Goal: Find specific page/section: Find specific page/section

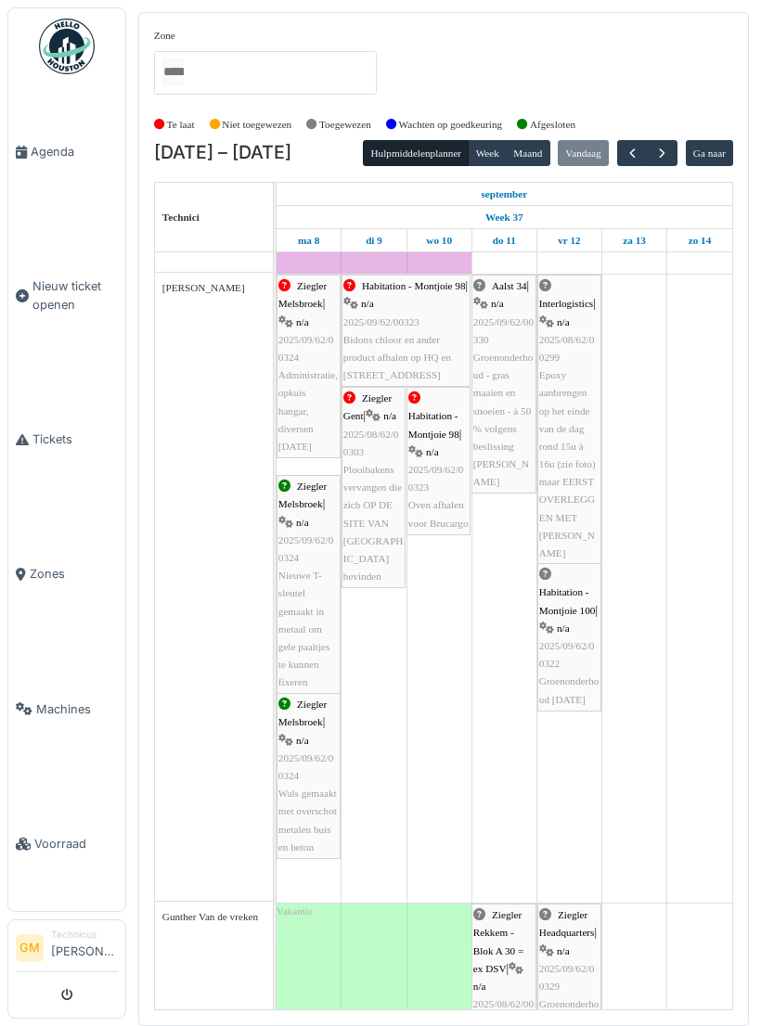
scroll to position [510, 0]
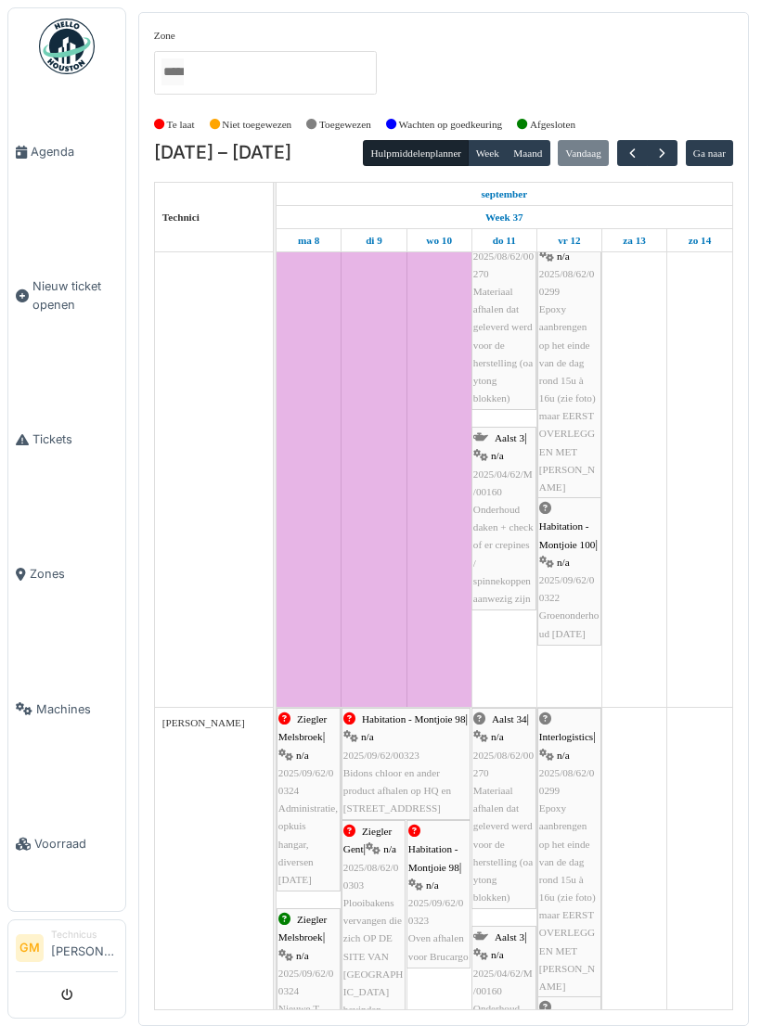
scroll to position [3, 0]
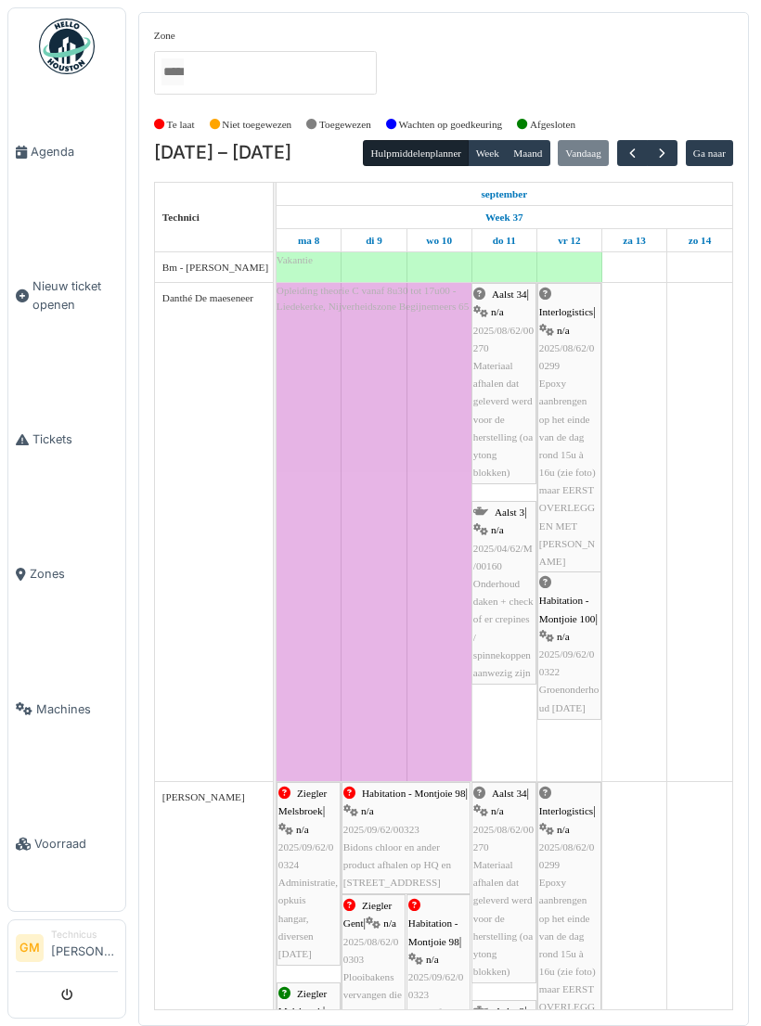
click at [677, 135] on div "Te laat Niet toegewezen Toegewezen Wachten op goedkeuring Afgesloten" at bounding box center [443, 124] width 579 height 31
click at [665, 146] on span "button" at bounding box center [662, 154] width 16 height 16
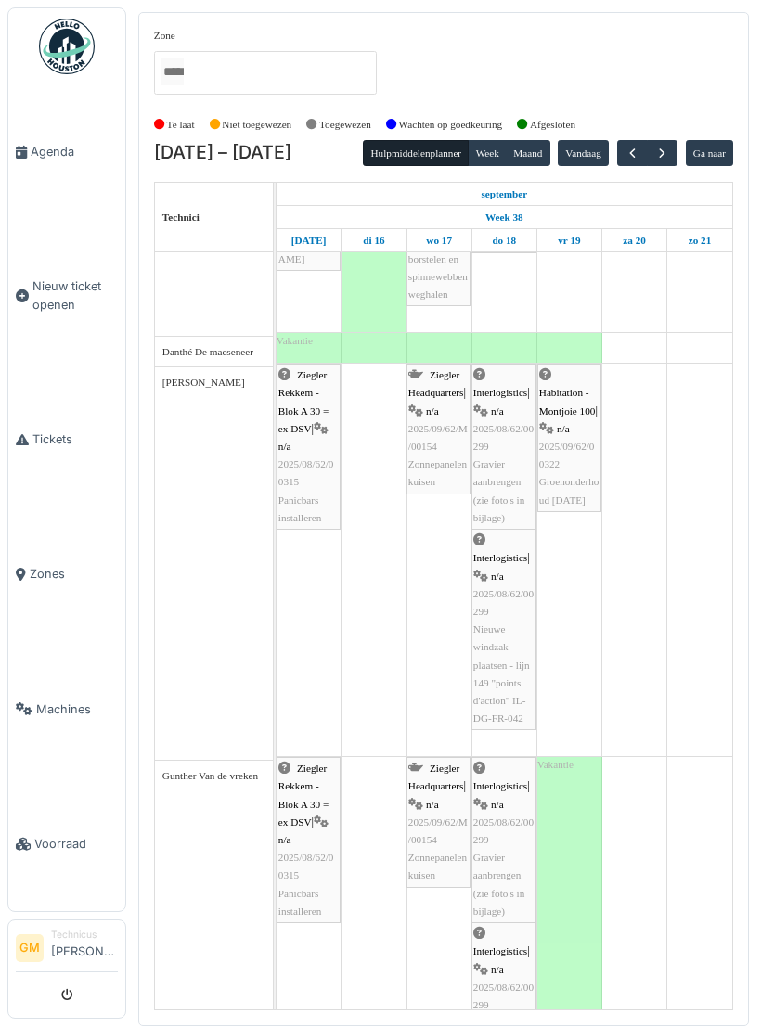
scroll to position [316, 0]
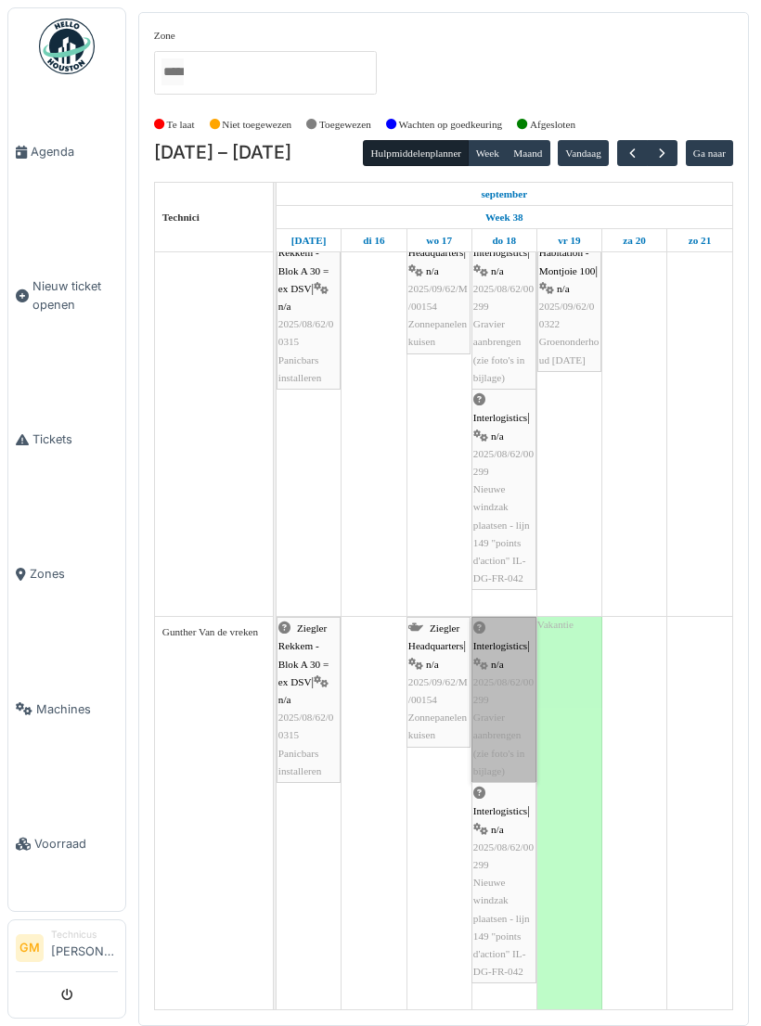
click at [505, 715] on link "Interlogistics | n/a 2025/08/62/00299 Gravier aanbrengen (zie foto's in bijlage)" at bounding box center [503, 700] width 65 height 166
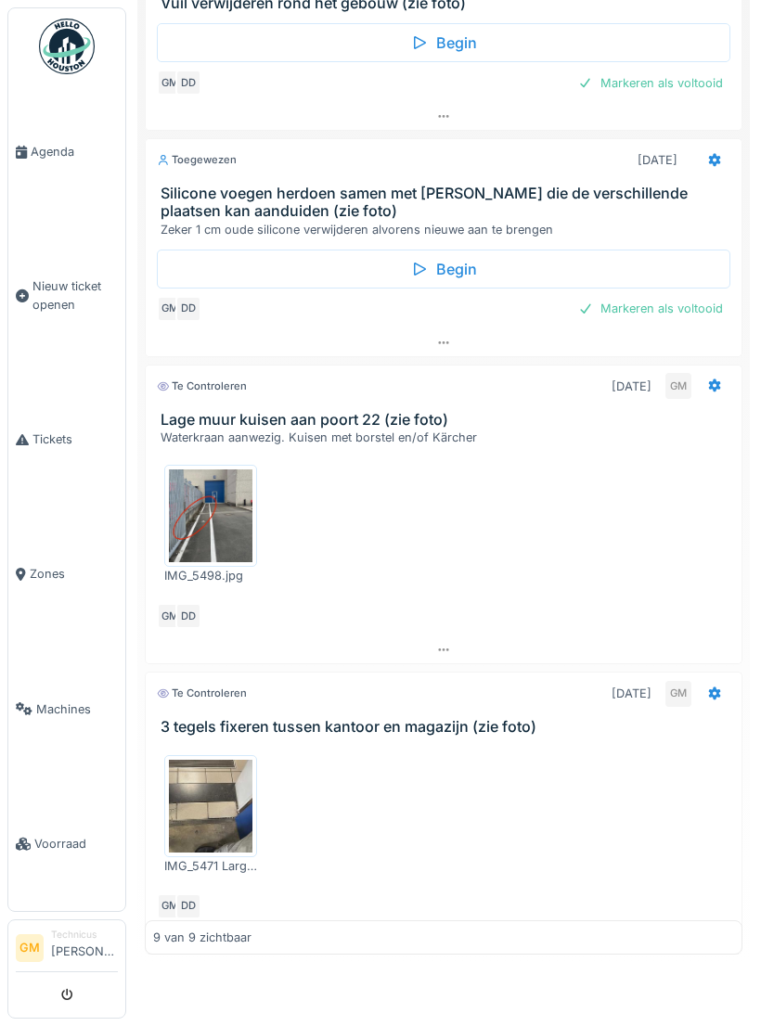
click at [67, 145] on span "Agenda" at bounding box center [74, 152] width 87 height 18
